Goal: Task Accomplishment & Management: Use online tool/utility

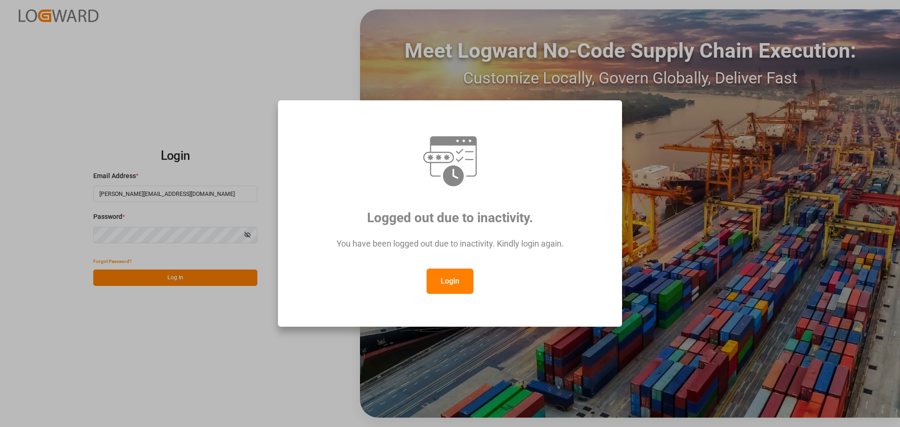
click at [458, 281] on button "Login" at bounding box center [449, 280] width 47 height 25
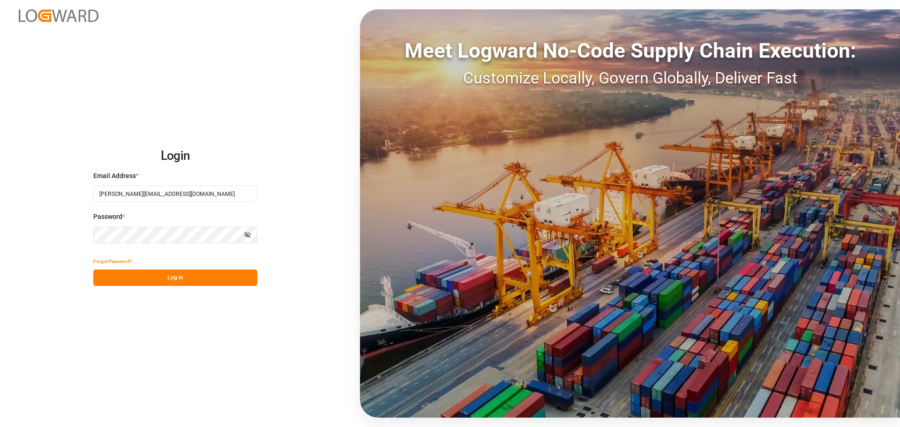
click at [140, 278] on button "Log In" at bounding box center [175, 277] width 164 height 16
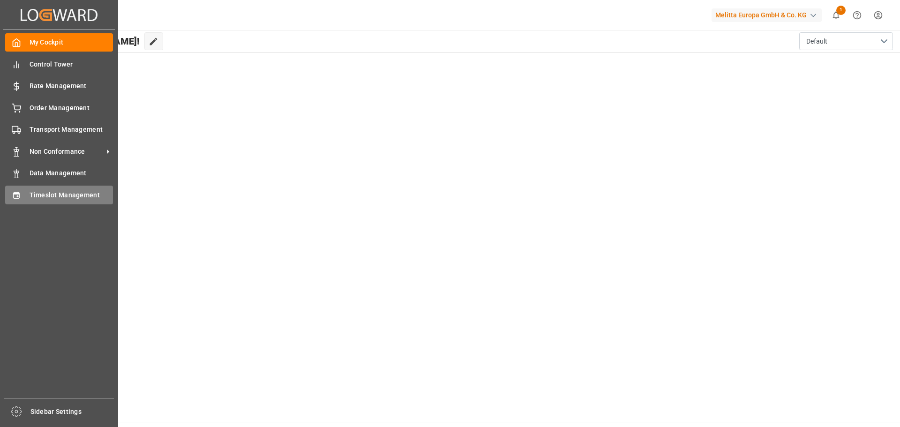
click at [37, 195] on span "Timeslot Management" at bounding box center [72, 195] width 84 height 10
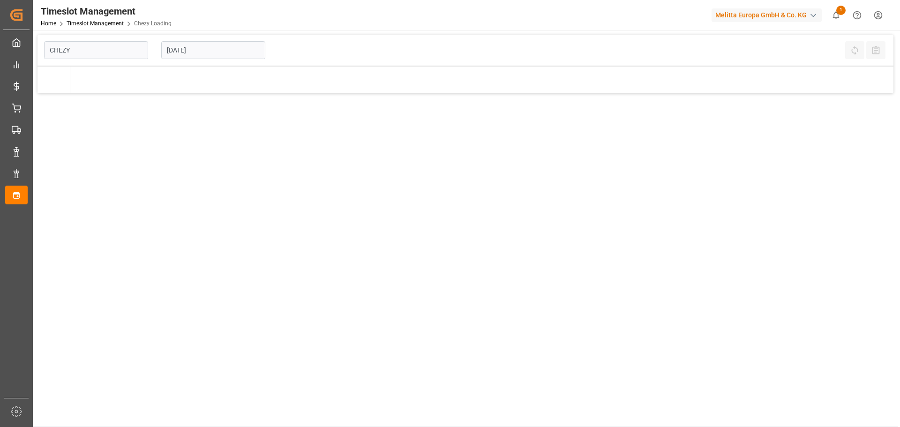
type input "Chezy Loading"
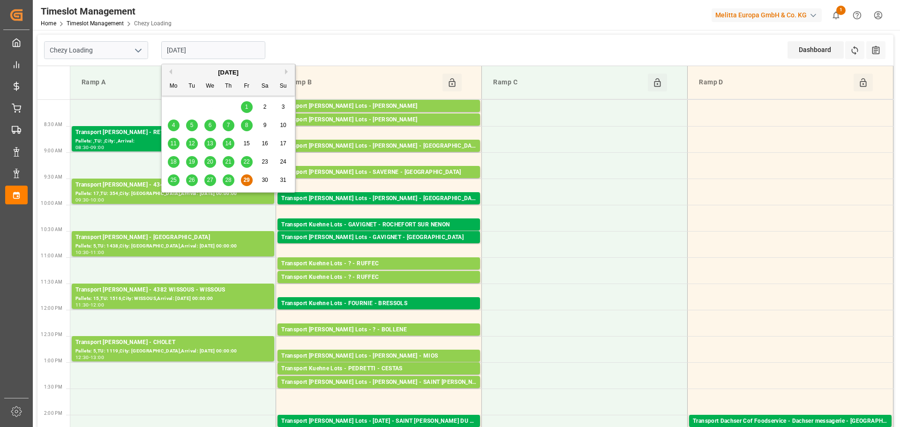
click at [204, 56] on input "[DATE]" at bounding box center [213, 50] width 104 height 18
click at [284, 72] on div "[DATE]" at bounding box center [228, 72] width 133 height 9
click at [285, 71] on button "Next Month" at bounding box center [288, 72] width 6 height 6
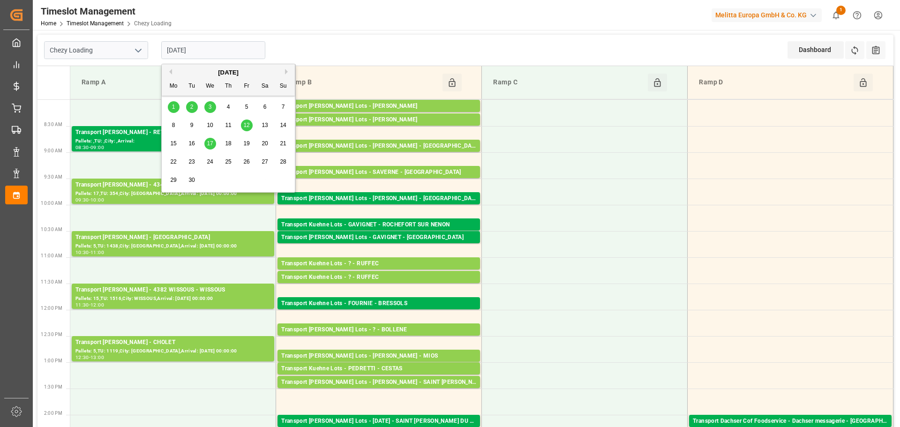
click at [172, 104] on span "1" at bounding box center [173, 107] width 3 height 7
type input "[DATE]"
